Goal: Task Accomplishment & Management: Use online tool/utility

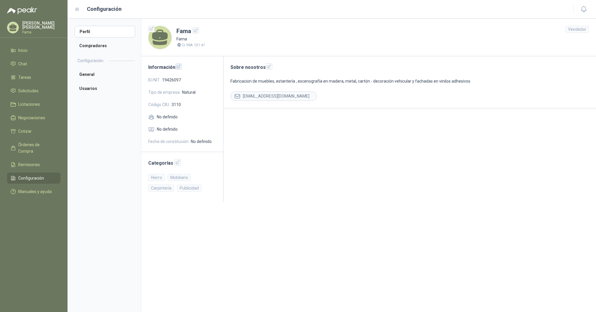
click at [177, 67] on icon "button" at bounding box center [178, 66] width 5 height 5
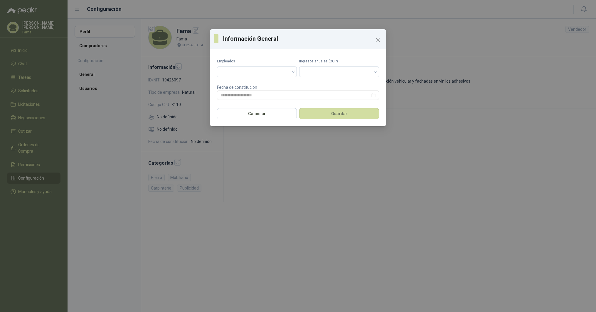
click at [275, 14] on div "Información General Empleados Ingresos anuales (COP) Fecha de constitución Canc…" at bounding box center [298, 156] width 596 height 312
click at [290, 198] on div "Información General Empleados Ingresos anuales (COP) Fecha de constitución Canc…" at bounding box center [298, 156] width 596 height 312
click at [312, 164] on div "Información General Empleados Ingresos anuales (COP) Fecha de constitución Canc…" at bounding box center [298, 156] width 596 height 312
drag, startPoint x: 251, startPoint y: 114, endPoint x: 241, endPoint y: 155, distance: 42.6
click at [251, 114] on button "Cancelar" at bounding box center [257, 113] width 80 height 11
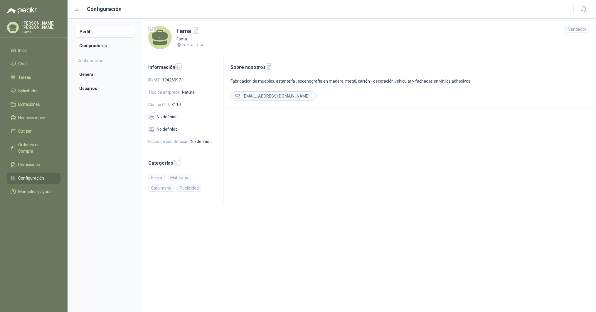
click at [248, 183] on main "Sobre nosotros Fabricacion de muebles, estantería , escenografía en madera, met…" at bounding box center [409, 129] width 372 height 146
click at [28, 162] on span "Remisiones" at bounding box center [29, 165] width 22 height 6
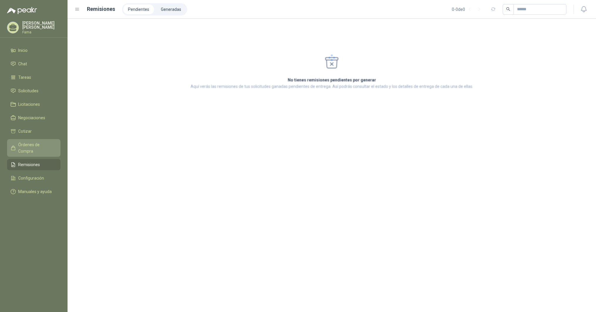
click at [32, 145] on span "Órdenes de Compra" at bounding box center [36, 148] width 37 height 13
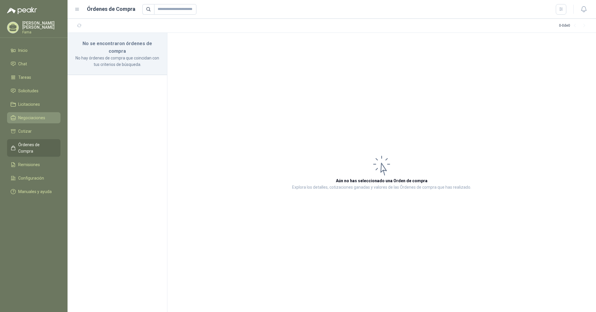
click at [28, 118] on span "Negociaciones" at bounding box center [31, 118] width 27 height 6
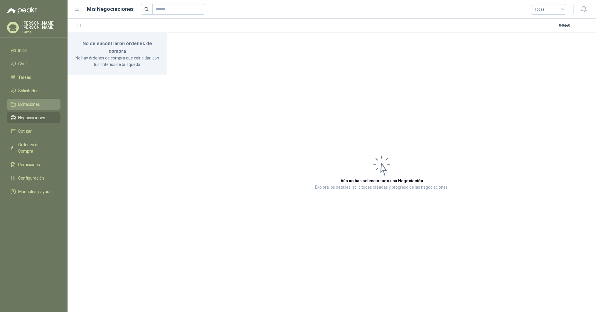
click at [21, 105] on span "Licitaciones" at bounding box center [29, 104] width 22 height 6
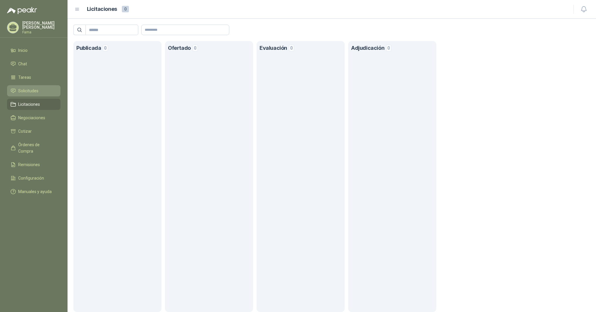
click at [22, 91] on span "Solicitudes" at bounding box center [28, 91] width 20 height 6
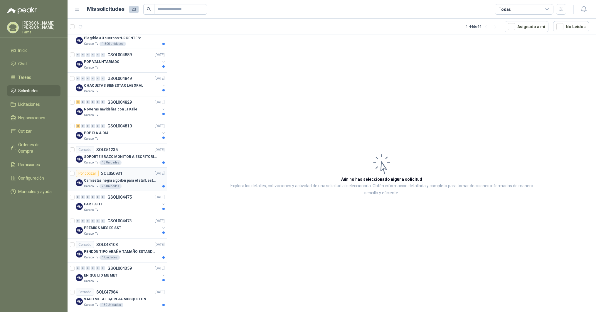
scroll to position [228, 0]
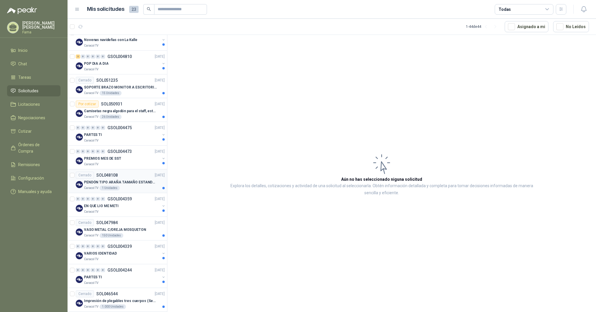
click at [100, 182] on p "PENDÓN TIPO ARAÑA TAMAÑO ESTANDAR" at bounding box center [120, 183] width 73 height 6
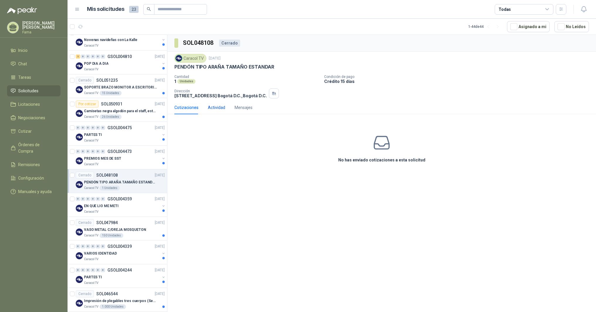
click at [221, 109] on div "Actividad" at bounding box center [216, 107] width 17 height 6
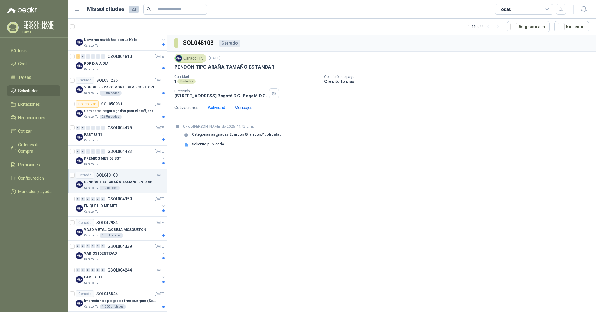
click at [245, 107] on div "Mensajes" at bounding box center [243, 107] width 18 height 6
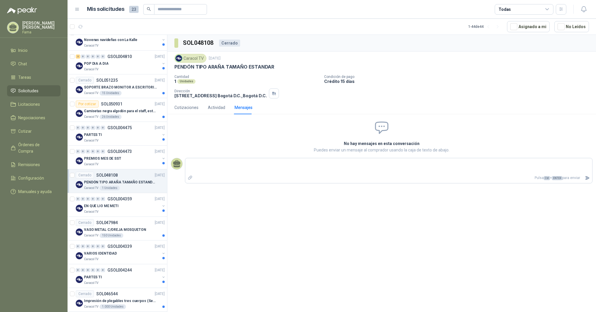
click at [183, 83] on div "Unidades" at bounding box center [186, 81] width 18 height 5
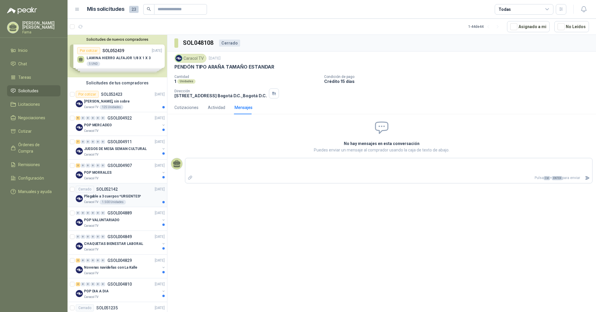
click at [97, 197] on p "Plegable a 3 cuerpos *URGENTES*" at bounding box center [112, 197] width 57 height 6
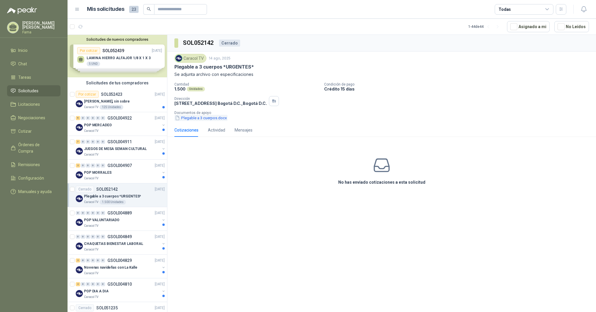
click at [199, 119] on button "Plegable a 3 cuerpos.docx" at bounding box center [200, 118] width 53 height 6
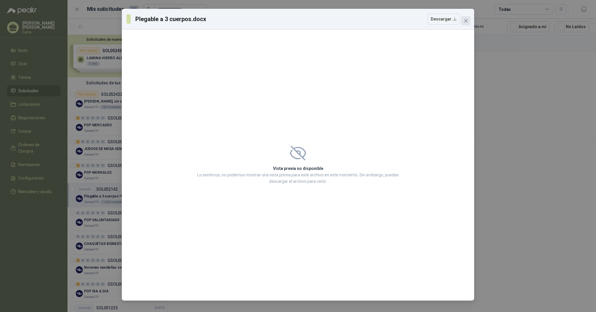
click at [464, 19] on icon "close" at bounding box center [465, 20] width 5 height 5
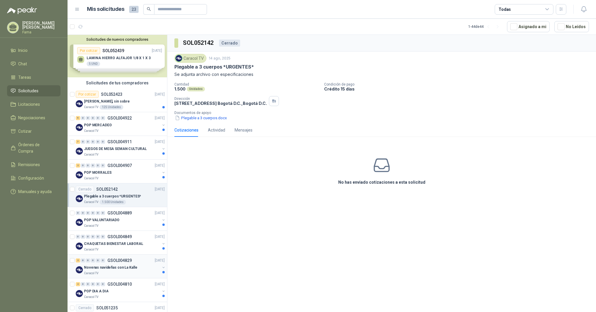
click at [106, 267] on p "Novenas navideñas con La Kalle" at bounding box center [110, 268] width 53 height 6
